Goal: Task Accomplishment & Management: Use online tool/utility

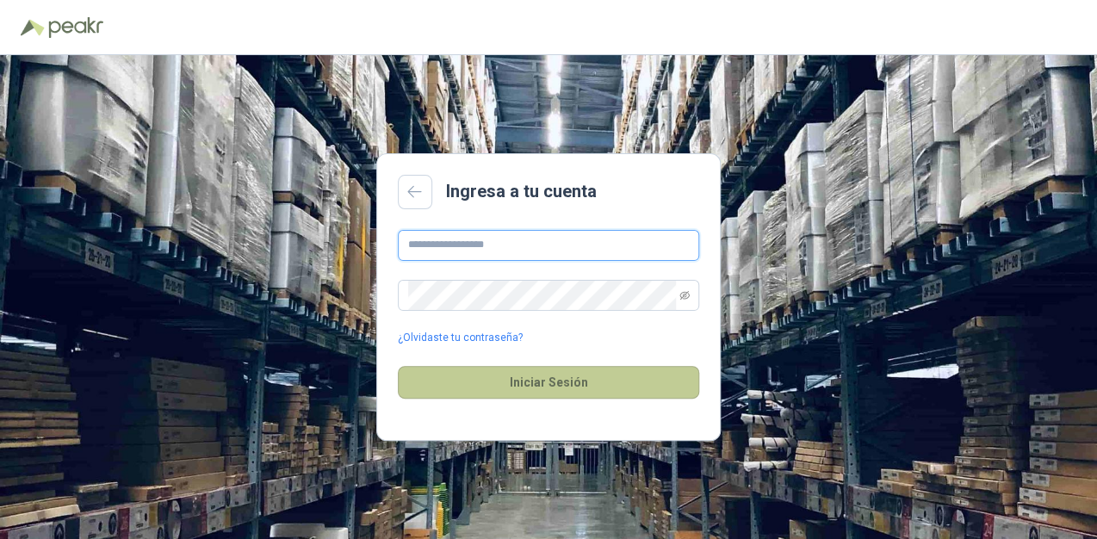
type input "**********"
click at [545, 385] on button "Iniciar Sesión" at bounding box center [548, 382] width 301 height 33
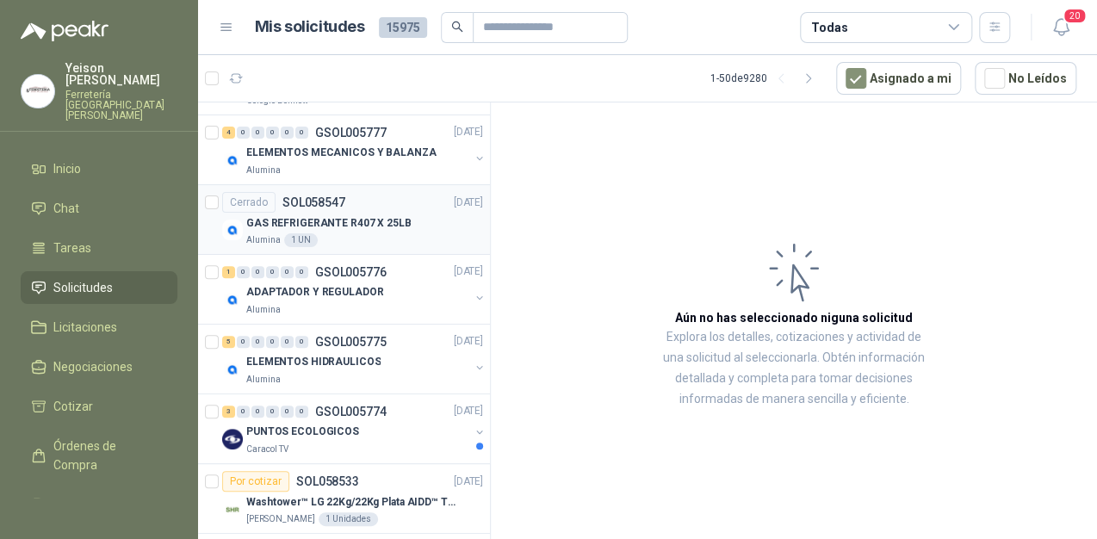
scroll to position [207, 0]
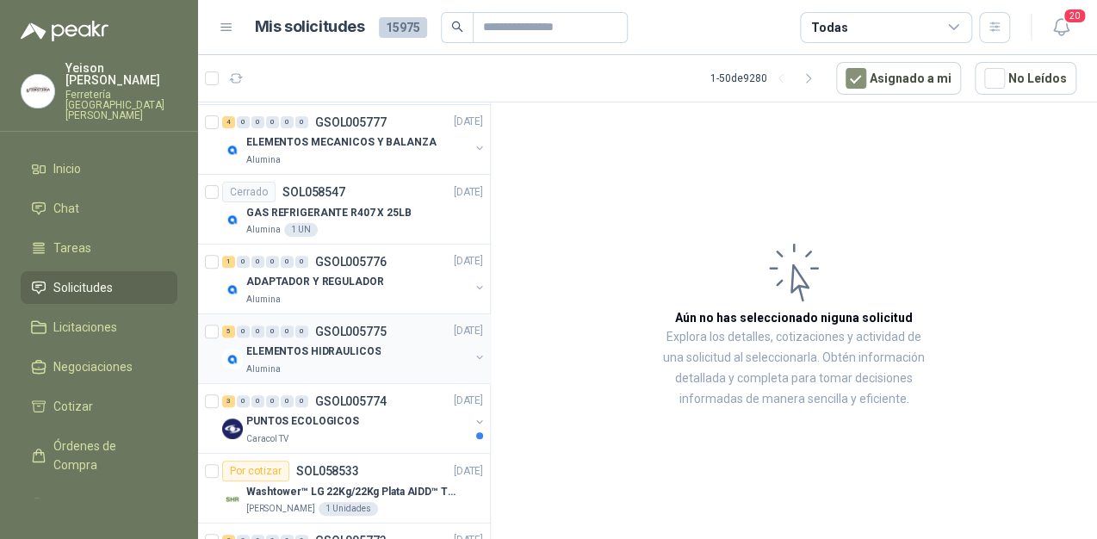
click at [329, 338] on div "5 0 0 0 0 0 GSOL005775 [DATE]" at bounding box center [354, 331] width 264 height 21
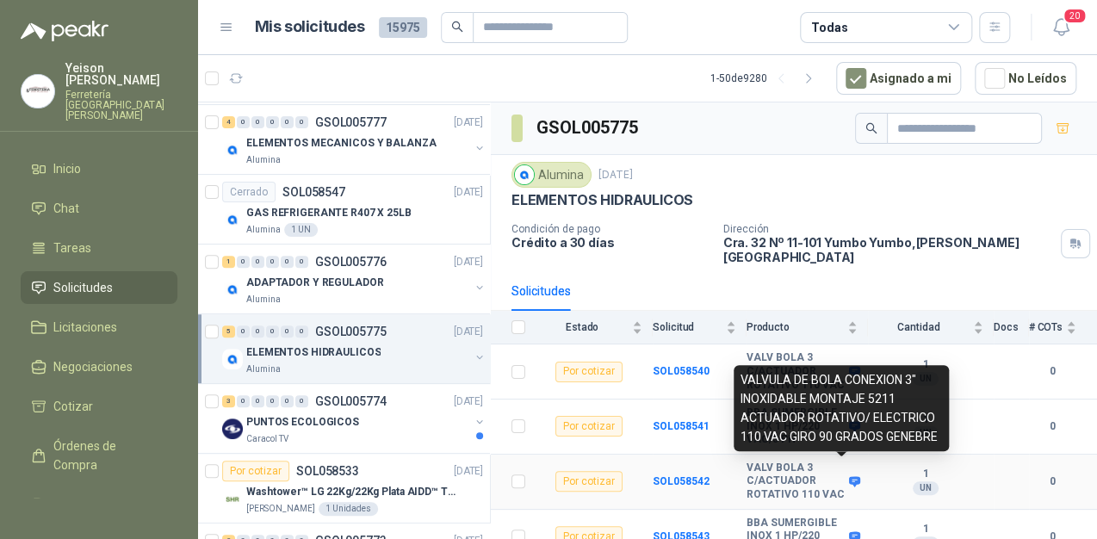
click at [849, 476] on icon at bounding box center [854, 481] width 11 height 10
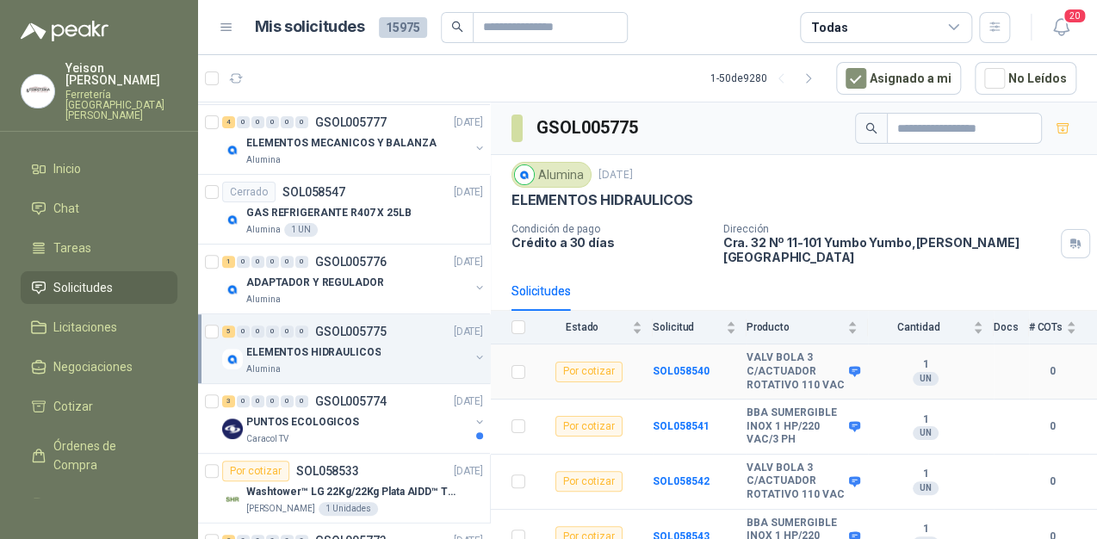
drag, startPoint x: 937, startPoint y: 434, endPoint x: 734, endPoint y: 395, distance: 206.9
click at [734, 395] on body "[PERSON_NAME] Ferretería Industrial [PERSON_NAME] Inicio Chat Tareas Solicitude…" at bounding box center [548, 269] width 1097 height 539
drag, startPoint x: 734, startPoint y: 395, endPoint x: 854, endPoint y: 471, distance: 142.4
click at [854, 471] on td "VALV BOLA 3 C/ACTUADOR ROTATIVO 110 VAC" at bounding box center [807, 482] width 121 height 55
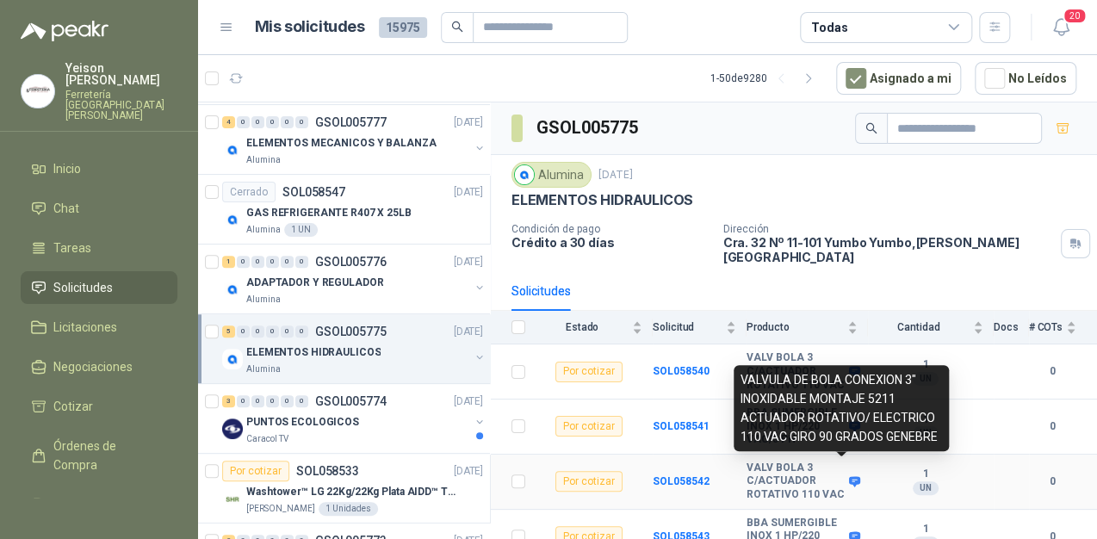
click at [848, 475] on icon at bounding box center [854, 481] width 13 height 13
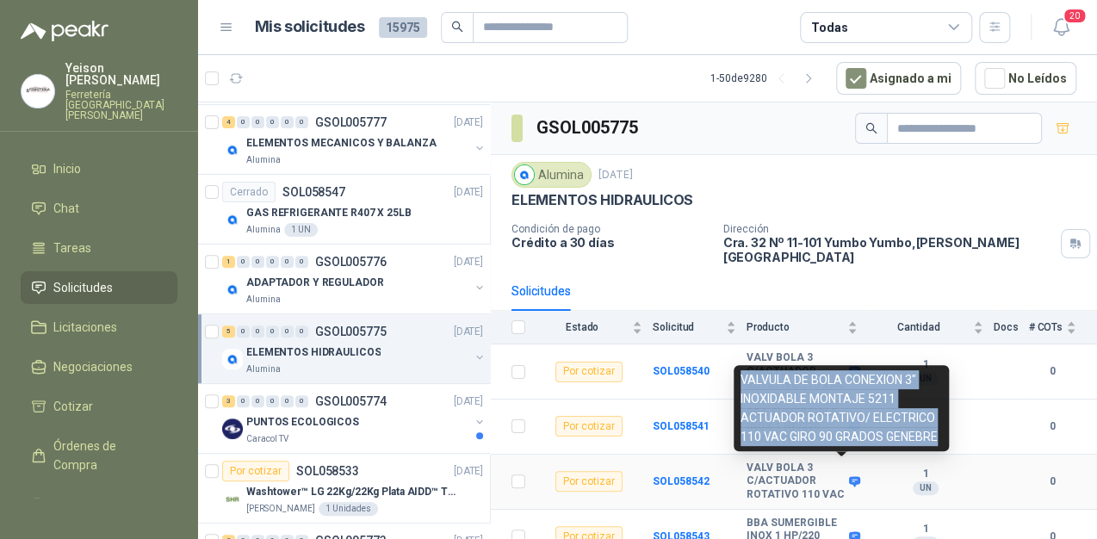
drag, startPoint x: 936, startPoint y: 434, endPoint x: 743, endPoint y: 385, distance: 199.0
click at [743, 385] on div "VALVULA DE BOLA CONEXION 3" INOXIDABLE MONTAJE 5211 ACTUADOR ROTATIVO/ ELECTRIC…" at bounding box center [841, 408] width 215 height 86
copy div "VALVULA DE BOLA CONEXION 3" INOXIDABLE MONTAJE 5211 ACTUADOR ROTATIVO/ ELECTRIC…"
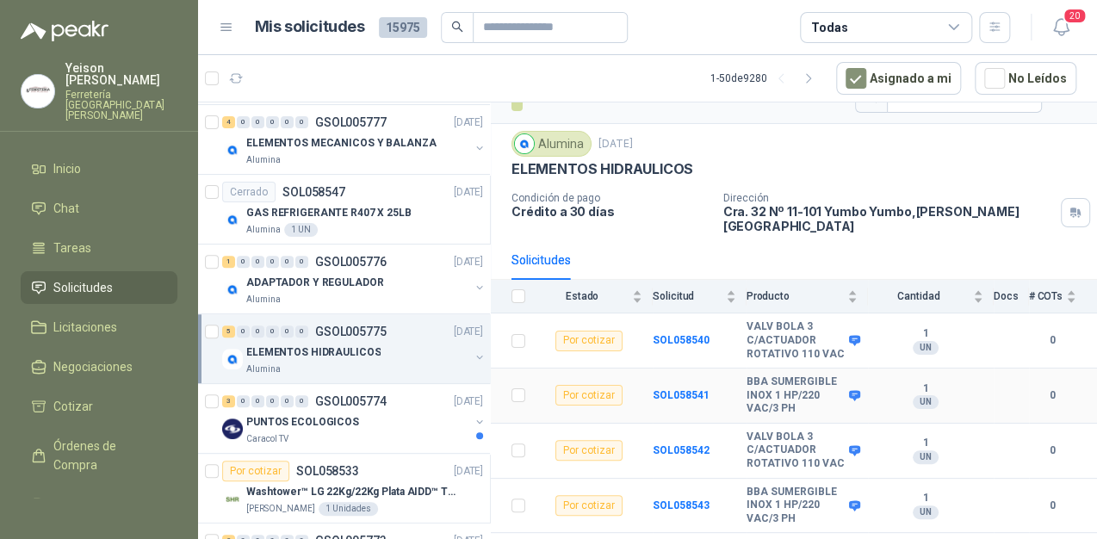
scroll to position [60, 0]
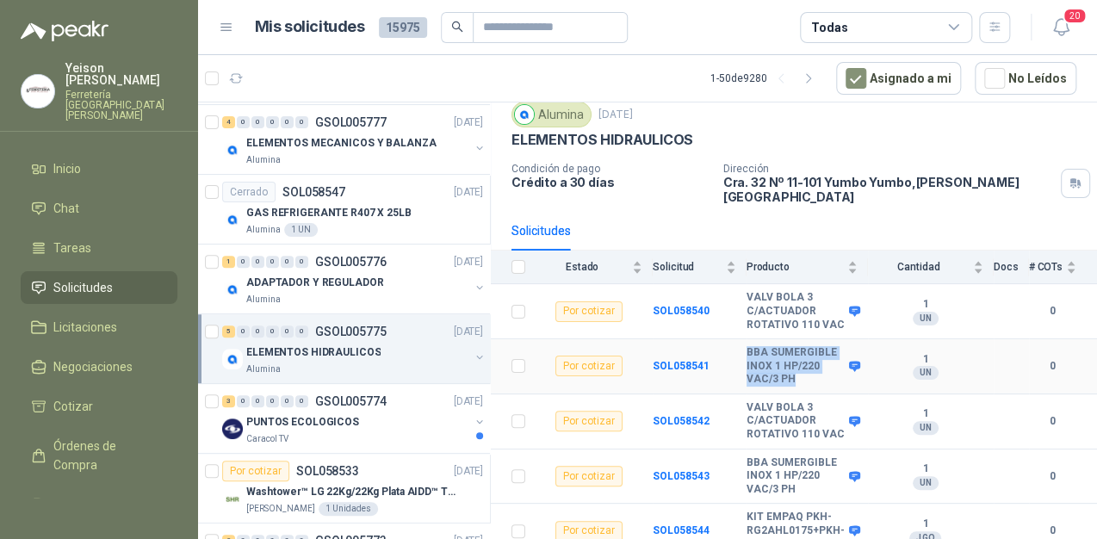
drag, startPoint x: 790, startPoint y: 367, endPoint x: 716, endPoint y: 354, distance: 76.0
click at [716, 354] on tr "Por cotizar SOL058541 BBA SUMERGIBLE INOX 1 HP/220 VAC/3 PH 1 UN 0" at bounding box center [794, 366] width 606 height 55
copy tr "BBA SUMERGIBLE INOX 1 HP/220 VAC/3 PH"
drag, startPoint x: 802, startPoint y: 524, endPoint x: 741, endPoint y: 502, distance: 64.3
click at [747, 511] on b "KIT EMPAQ PKH-RG2AHL0175+PKH-PK252HLL05" at bounding box center [796, 531] width 98 height 40
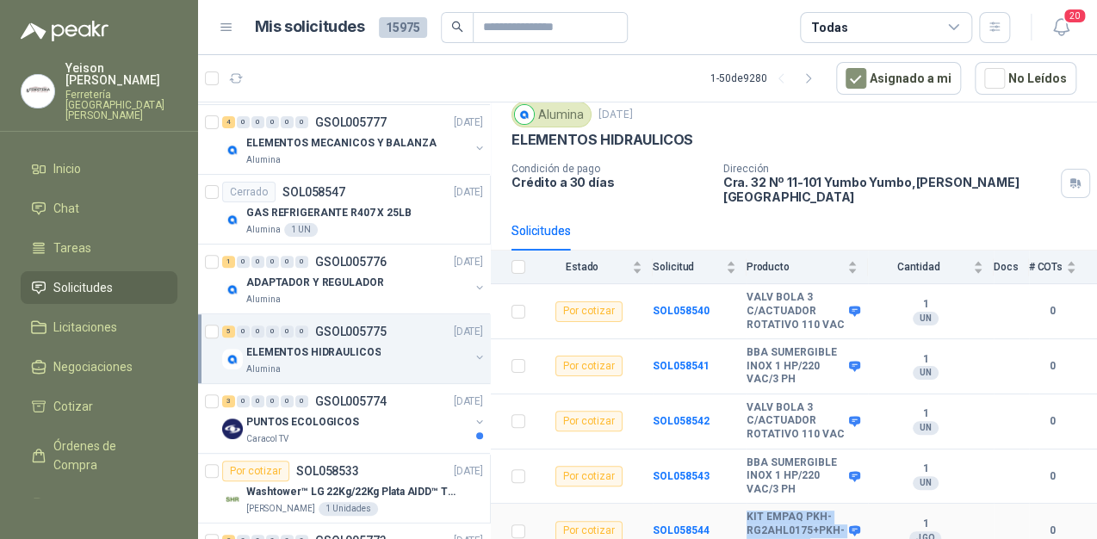
copy b "KIT EMPAQ PKH-RG2AHL0175+PKH-PK252HLL05"
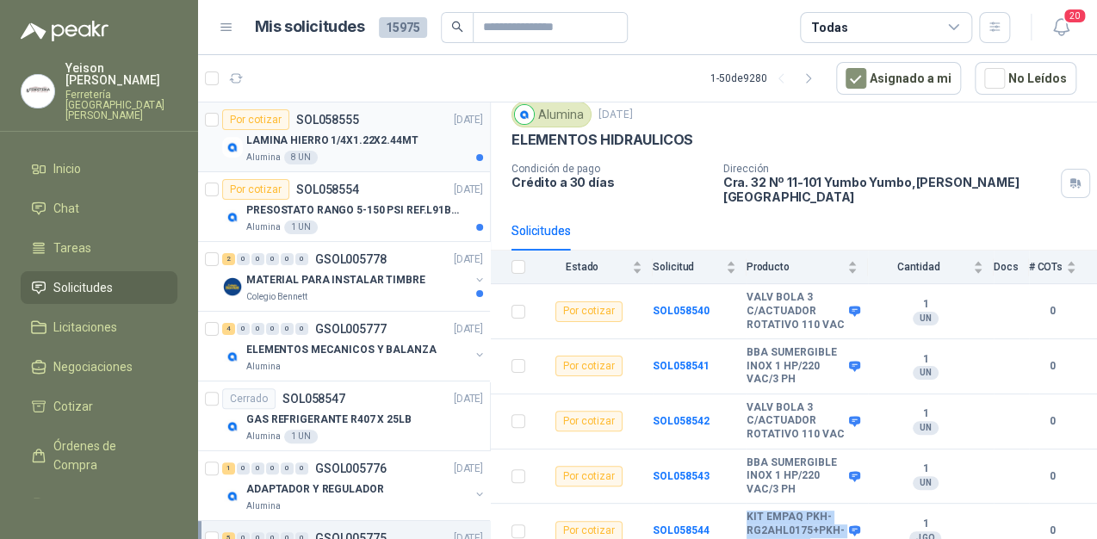
click at [350, 133] on p "LAMINA HIERRO 1/4X1.22X2.44MT" at bounding box center [332, 141] width 172 height 16
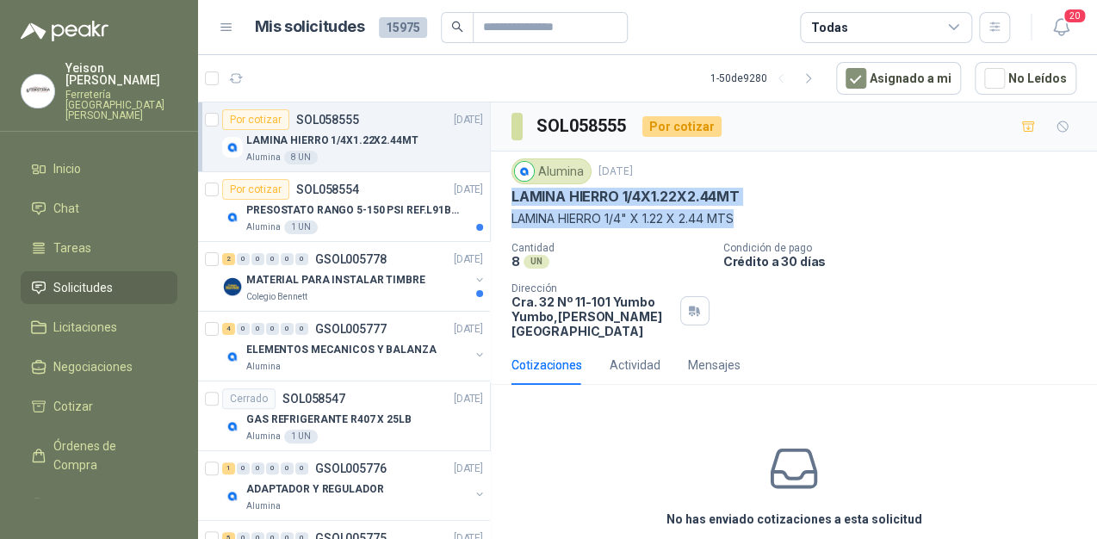
drag, startPoint x: 512, startPoint y: 195, endPoint x: 742, endPoint y: 216, distance: 230.9
click at [742, 216] on div "Alumina [DATE] LAMINA HIERRO 1/4X1.22X2.44MT LAMINA HIERRO 1/4" X 1.22 X 2.44 M…" at bounding box center [793, 193] width 565 height 70
copy div "LAMINA HIERRO 1/4X1.22X2.44MT LAMINA HIERRO 1/4" X 1.22 X 2.44 MTS"
click at [406, 279] on p "MATERIAL PARA INSTALAR TIMBRE" at bounding box center [335, 280] width 179 height 16
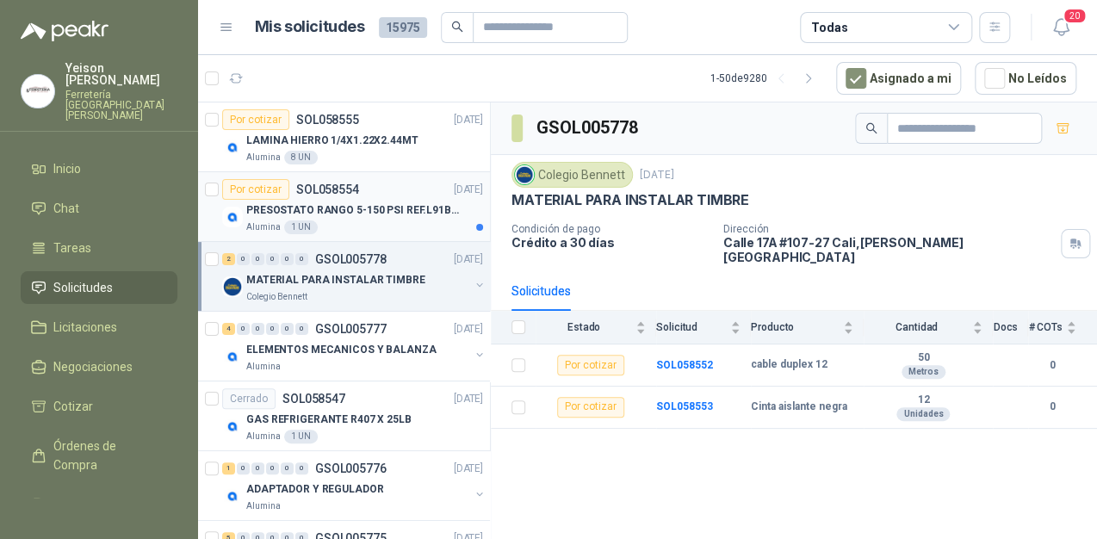
click at [363, 208] on p "PRESOSTATO RANGO 5-150 PSI REF.L91B-1050" at bounding box center [353, 210] width 214 height 16
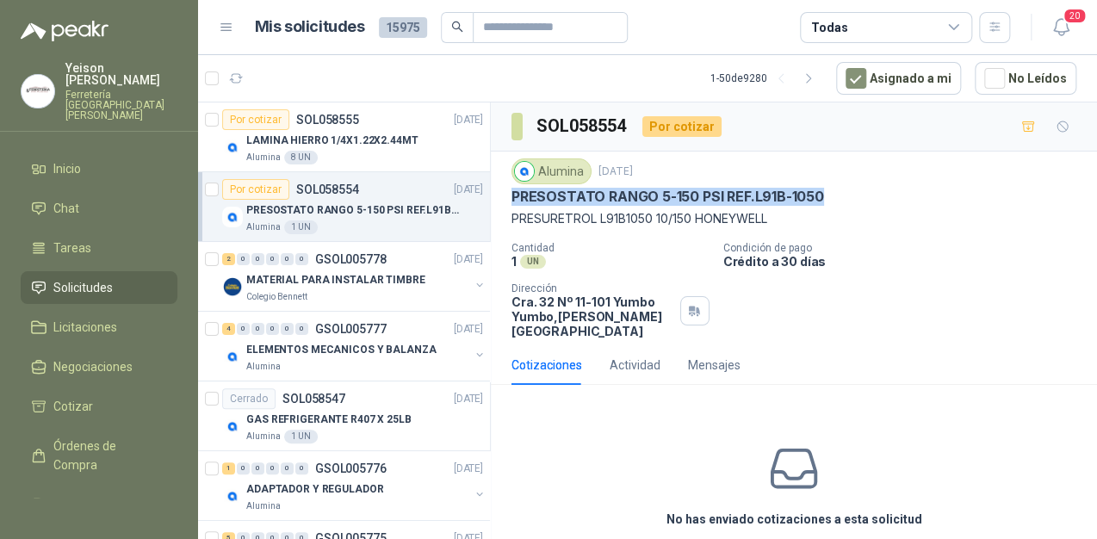
drag, startPoint x: 822, startPoint y: 193, endPoint x: 511, endPoint y: 191, distance: 310.9
click at [511, 191] on div "PRESOSTATO RANGO 5-150 PSI REF.L91B-1050" at bounding box center [793, 197] width 565 height 18
copy p "PRESOSTATO RANGO 5-150 PSI REF.L91B-1050"
click at [360, 146] on p "LAMINA HIERRO 1/4X1.22X2.44MT" at bounding box center [332, 141] width 172 height 16
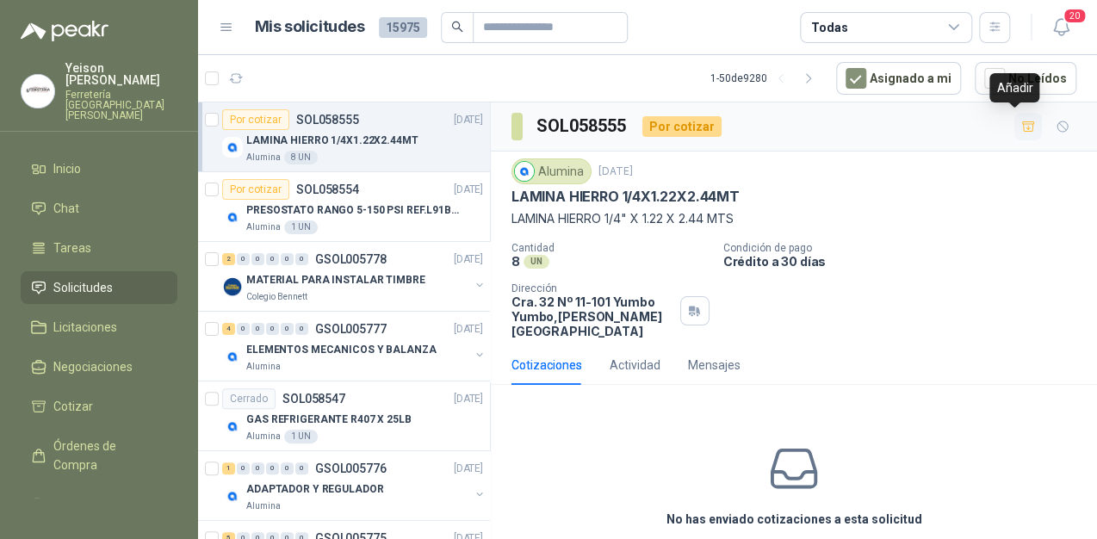
click at [1021, 126] on icon "button" at bounding box center [1028, 127] width 15 height 15
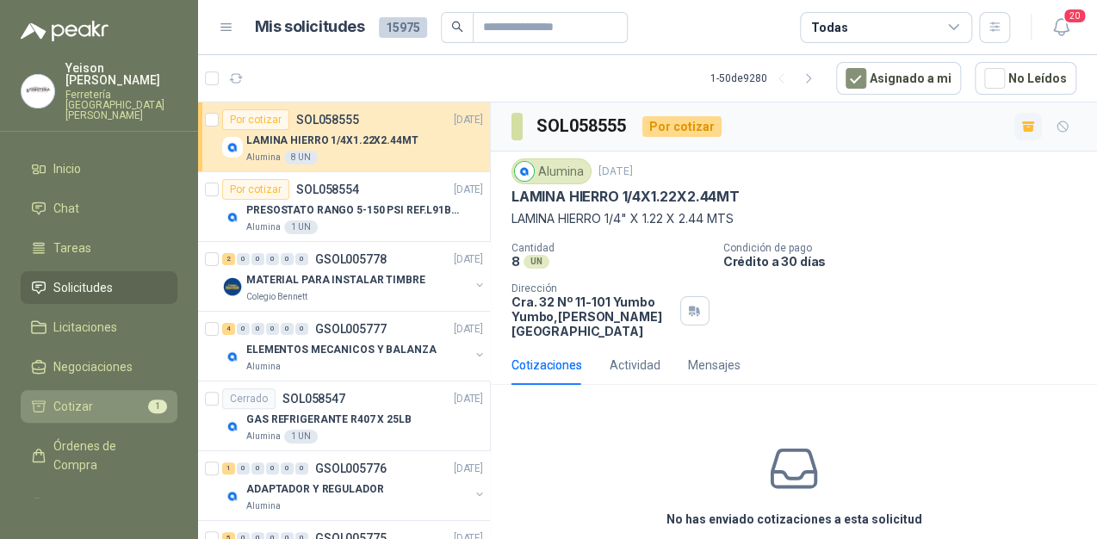
click at [145, 390] on link "Cotizar 1" at bounding box center [99, 406] width 157 height 33
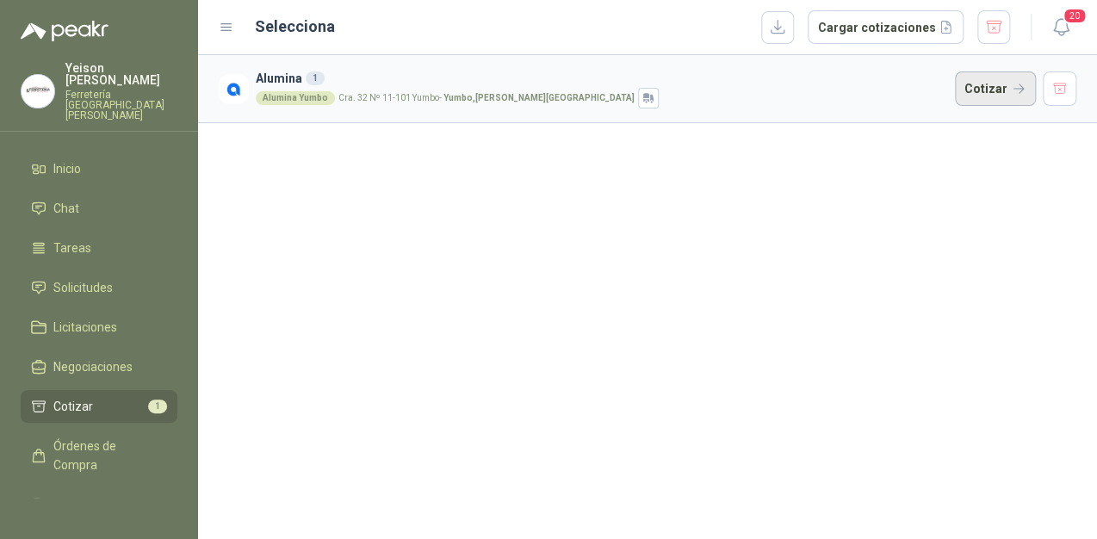
click at [1001, 90] on button "Cotizar" at bounding box center [995, 88] width 81 height 34
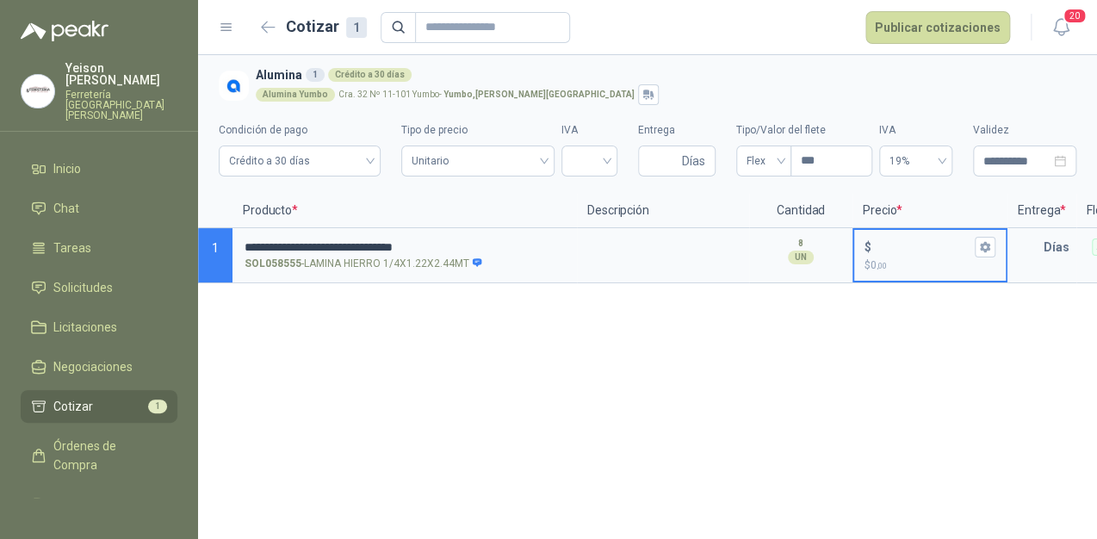
click at [902, 249] on input "$ $ 0 ,00" at bounding box center [923, 246] width 96 height 13
type input "*******"
click at [983, 248] on icon "button" at bounding box center [984, 247] width 9 height 10
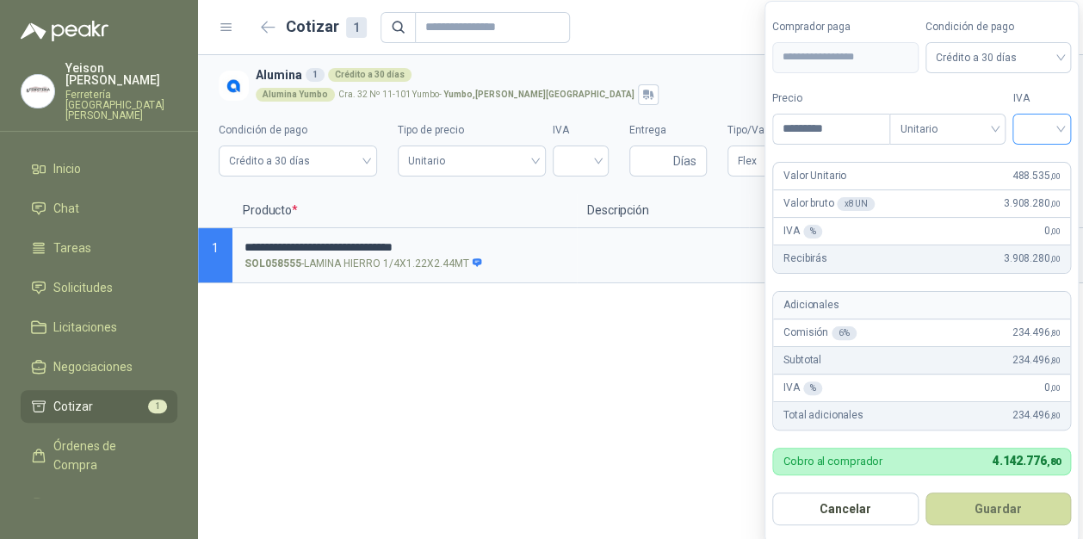
click at [1061, 121] on input "search" at bounding box center [1042, 128] width 38 height 26
click at [1043, 160] on div "19%" at bounding box center [1045, 165] width 32 height 19
click at [1015, 505] on button "Guardar" at bounding box center [1001, 509] width 148 height 33
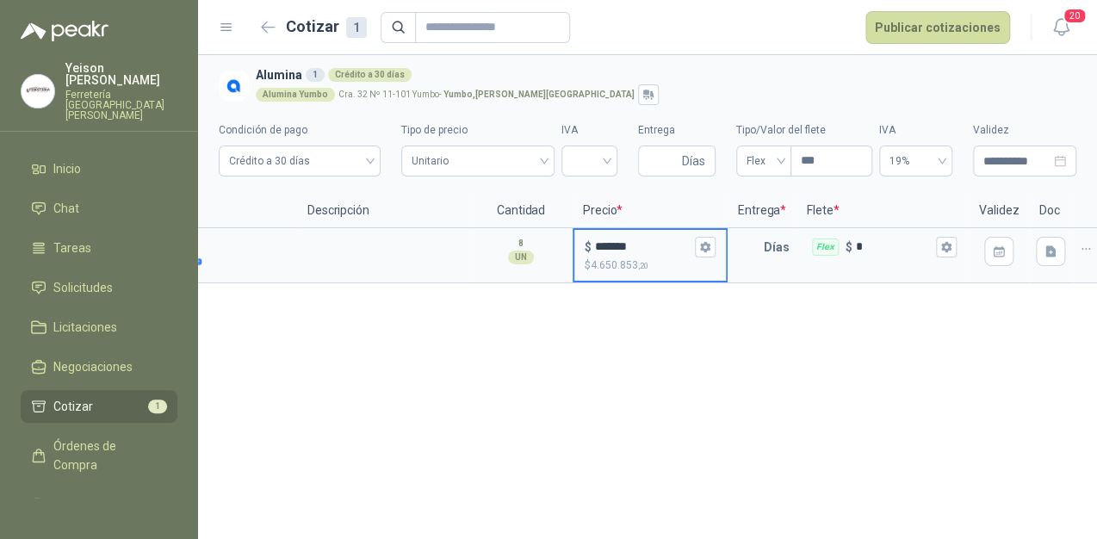
scroll to position [0, 303]
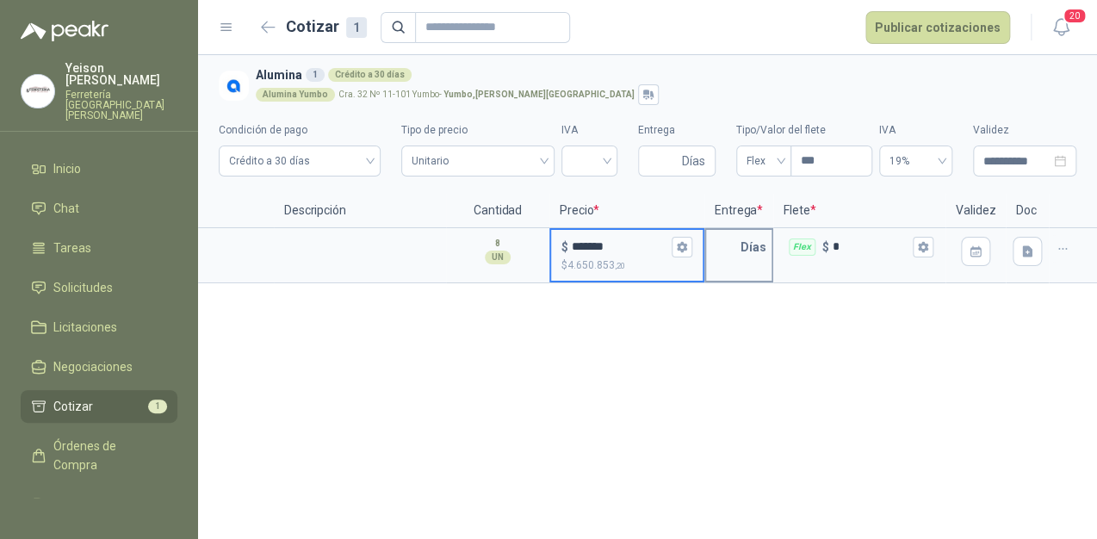
click at [742, 245] on p "Días" at bounding box center [757, 247] width 33 height 34
click at [739, 246] on input "text" at bounding box center [723, 247] width 34 height 34
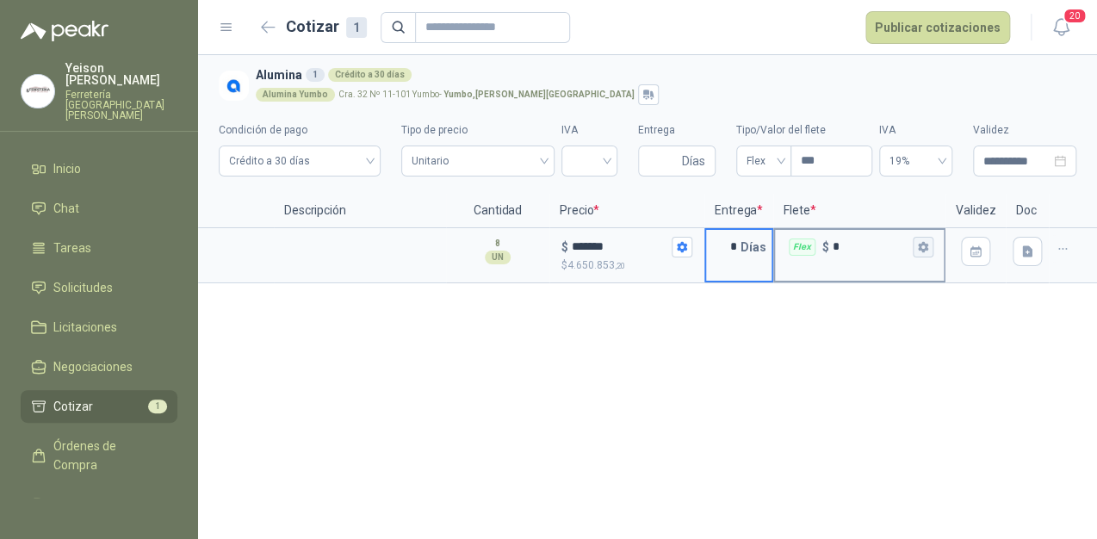
type input "*"
click at [917, 248] on icon "button" at bounding box center [922, 246] width 11 height 11
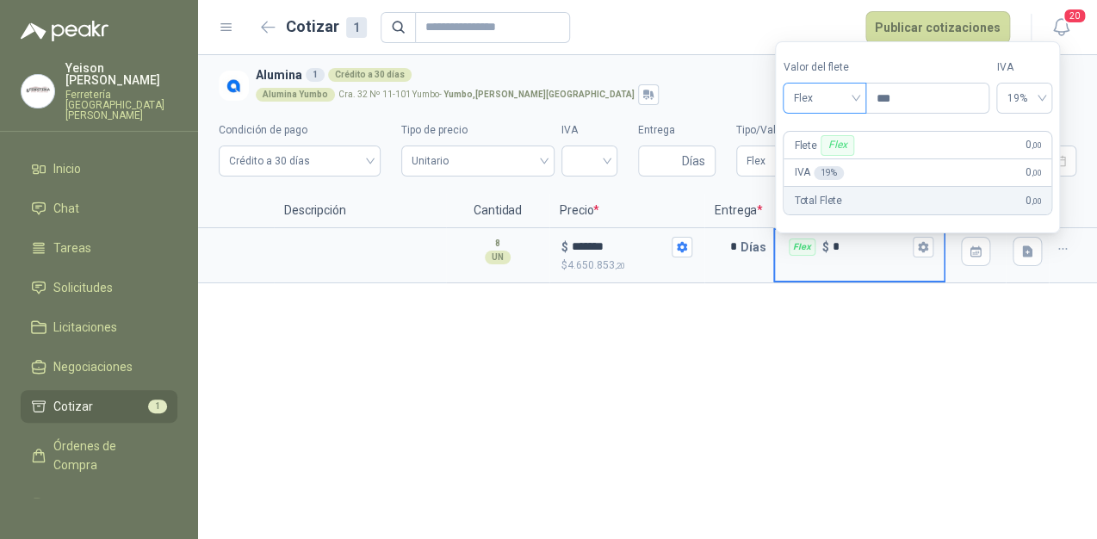
click at [856, 98] on span "Flex" at bounding box center [824, 98] width 63 height 26
click at [809, 165] on div "Incluido" at bounding box center [827, 161] width 60 height 19
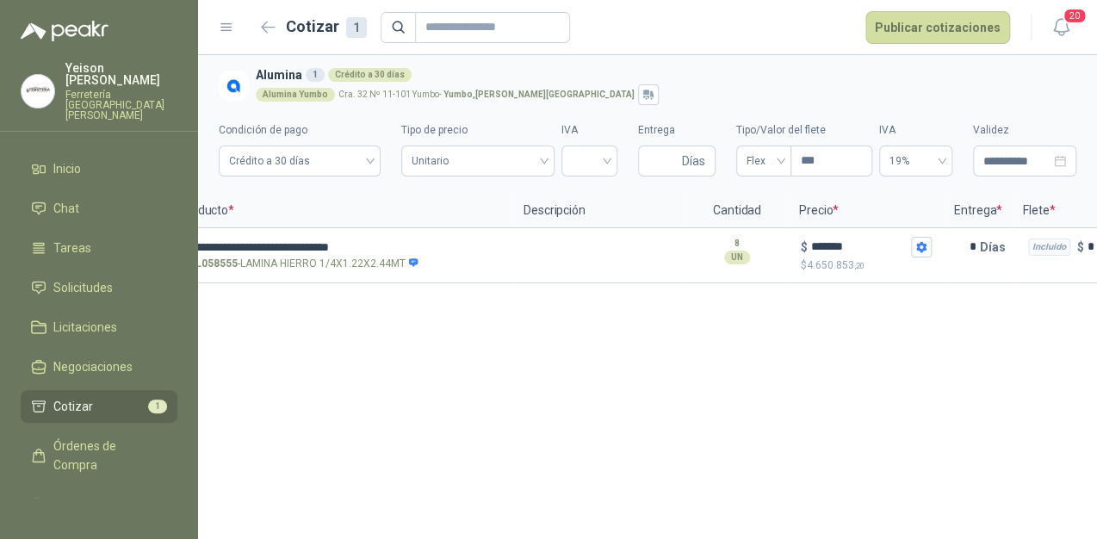
scroll to position [0, 0]
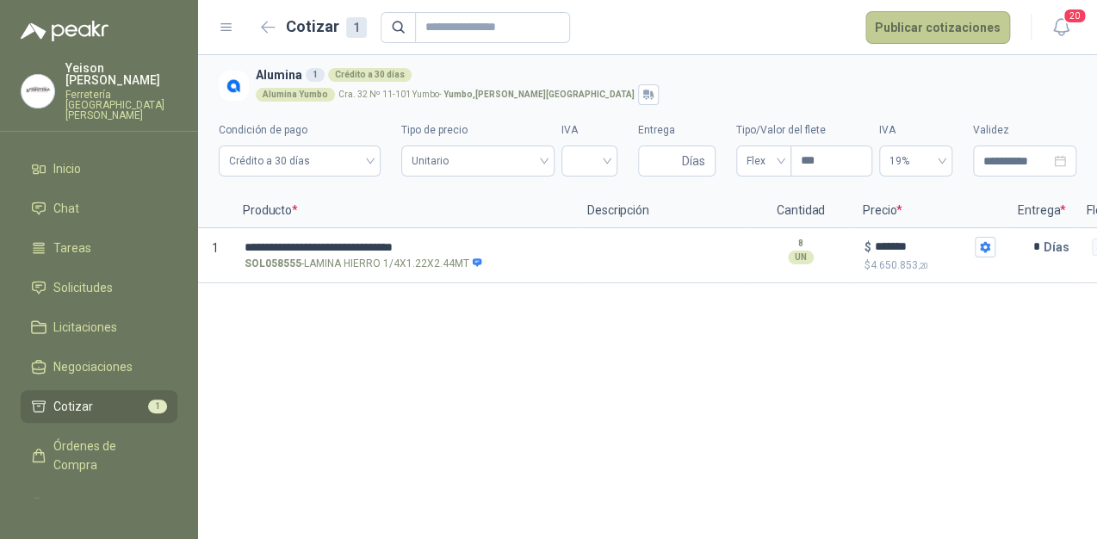
click at [957, 31] on button "Publicar cotizaciones" at bounding box center [937, 27] width 145 height 33
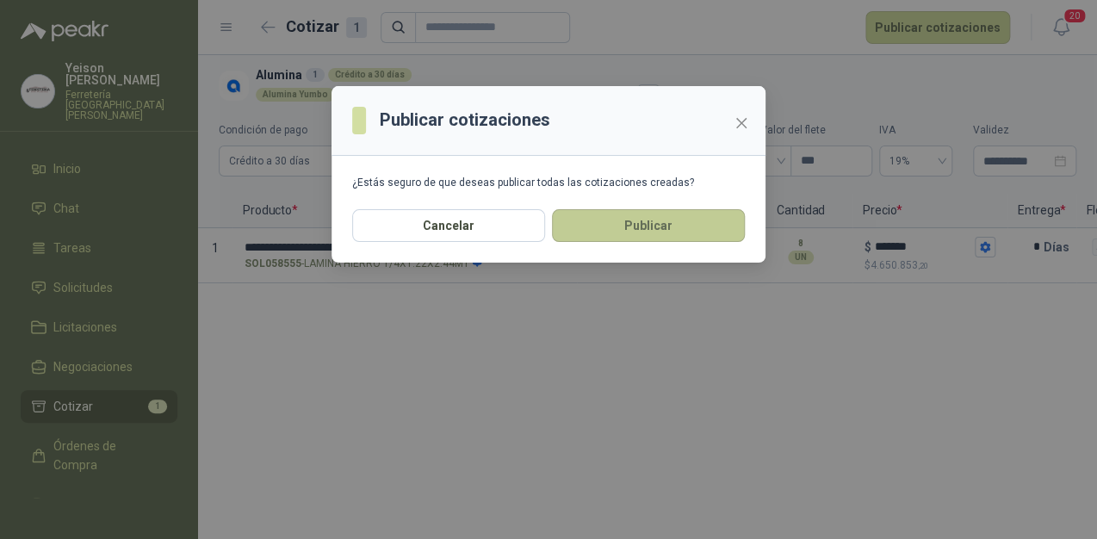
click at [694, 220] on button "Publicar" at bounding box center [648, 225] width 193 height 33
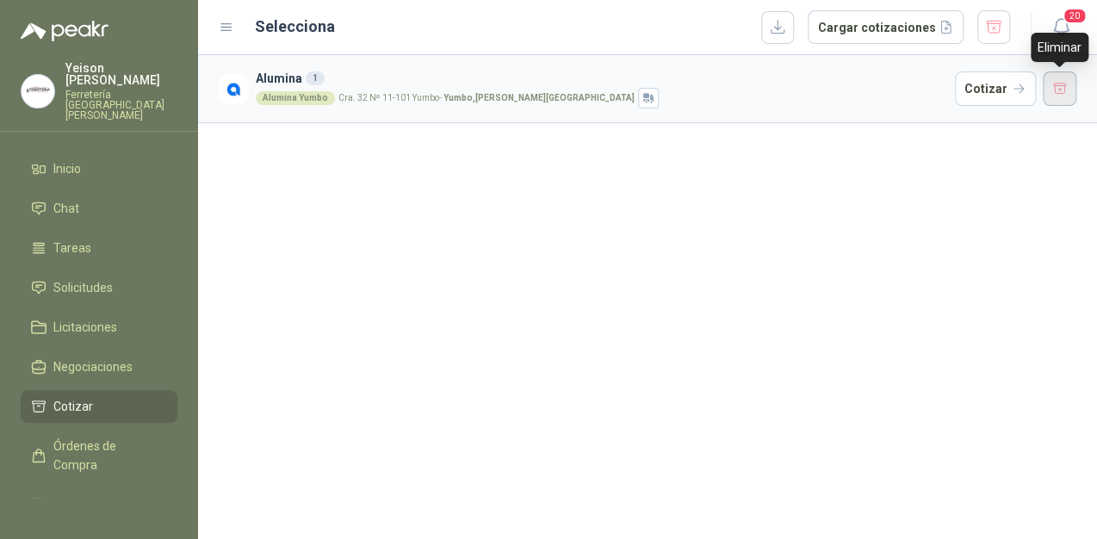
click at [1061, 96] on button "button" at bounding box center [1060, 88] width 34 height 34
